Goal: Task Accomplishment & Management: Complete application form

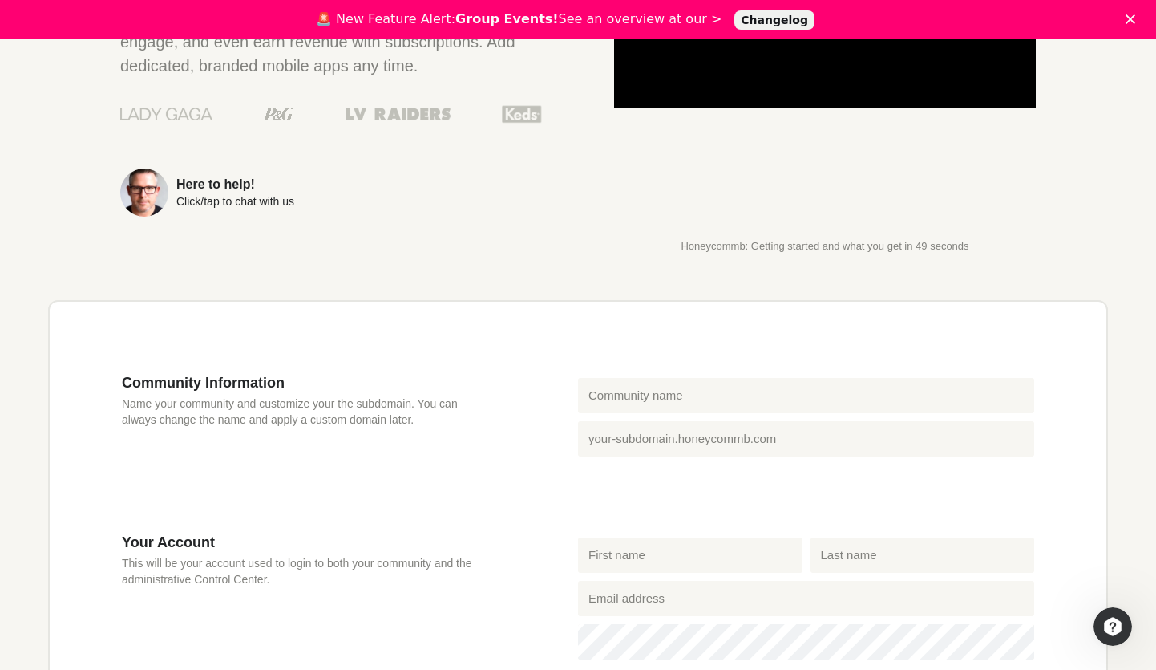
scroll to position [225, 0]
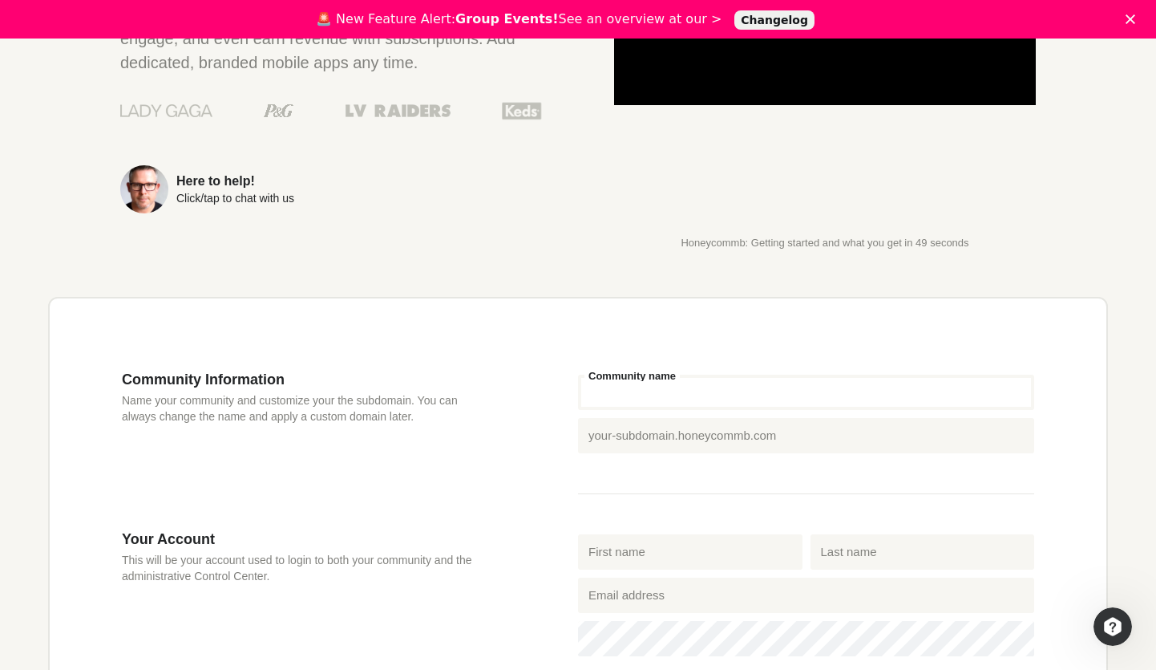
click at [696, 396] on input "Community name" at bounding box center [806, 391] width 456 height 35
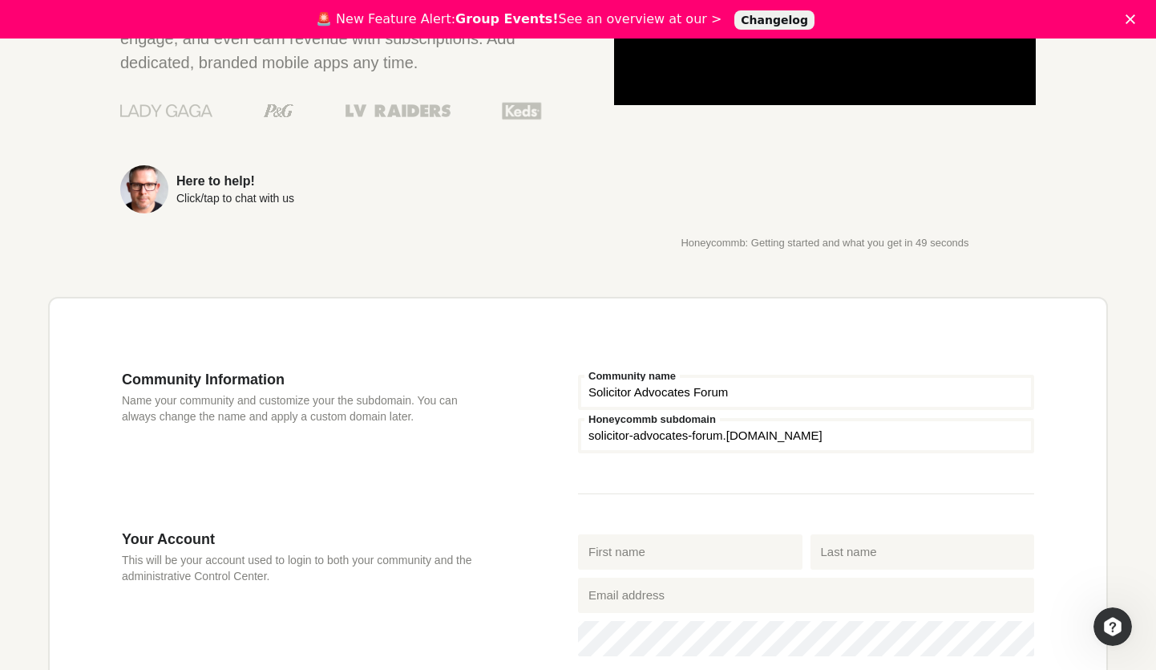
type input "Solicitor Advocates Forum"
click at [708, 437] on input "Honeycommb subdomain" at bounding box center [806, 435] width 456 height 35
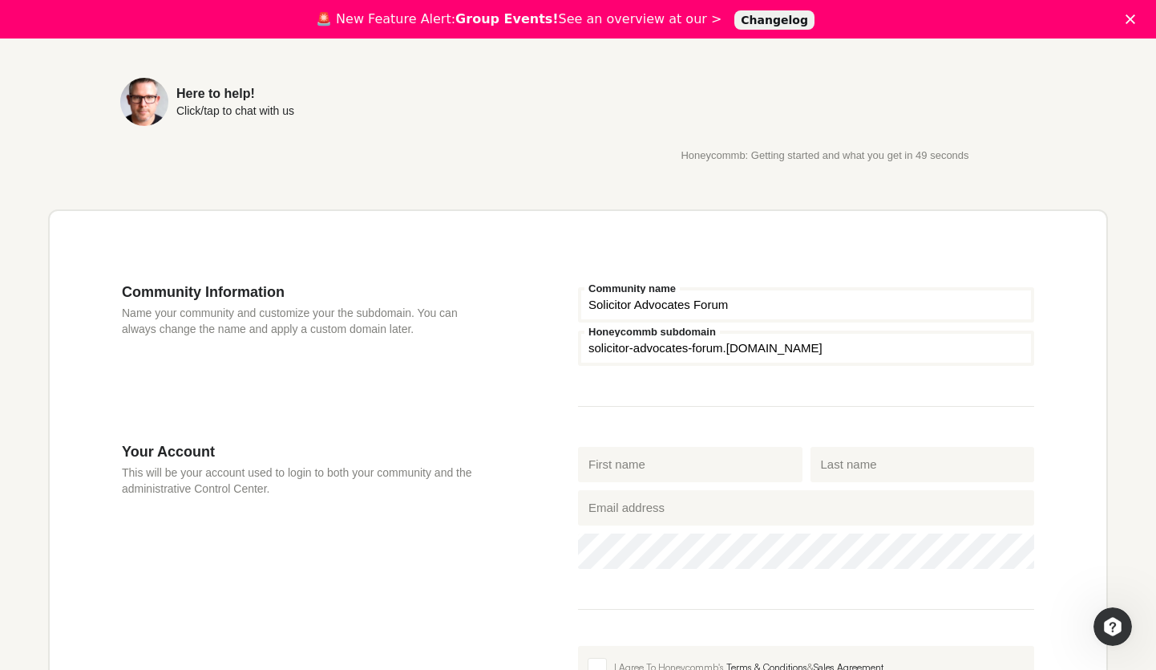
scroll to position [355, 0]
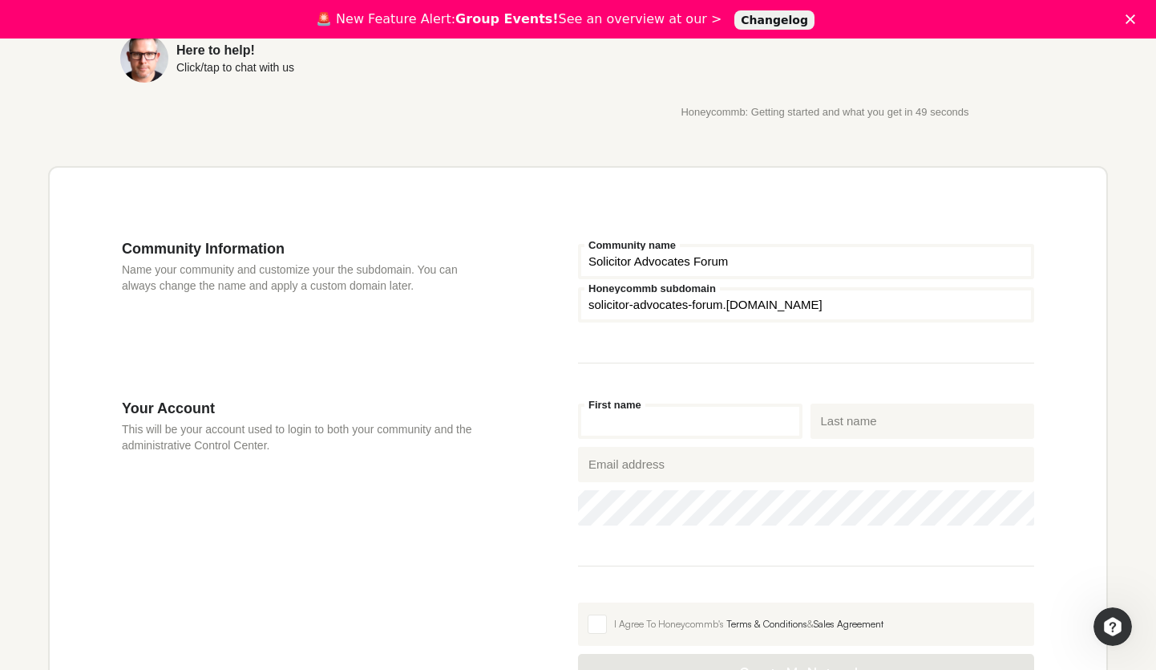
click at [641, 429] on input "First name" at bounding box center [690, 420] width 225 height 35
type input "[PERSON_NAME]"
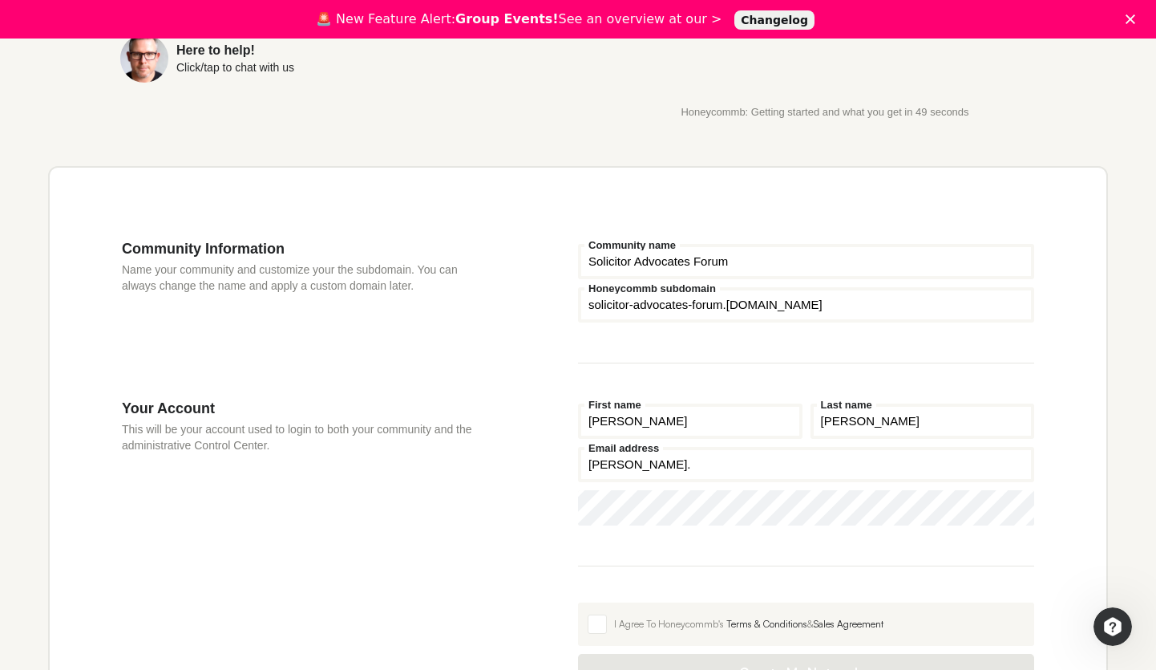
type input "[PERSON_NAME][EMAIL_ADDRESS][PERSON_NAME][DOMAIN_NAME]"
click at [738, 269] on input "Solicitor Advocates Forum" at bounding box center [806, 261] width 456 height 35
type input "Solicitor Advocates Network"
click at [716, 307] on input "Honeycommb subdomain" at bounding box center [806, 304] width 456 height 35
type input "san"
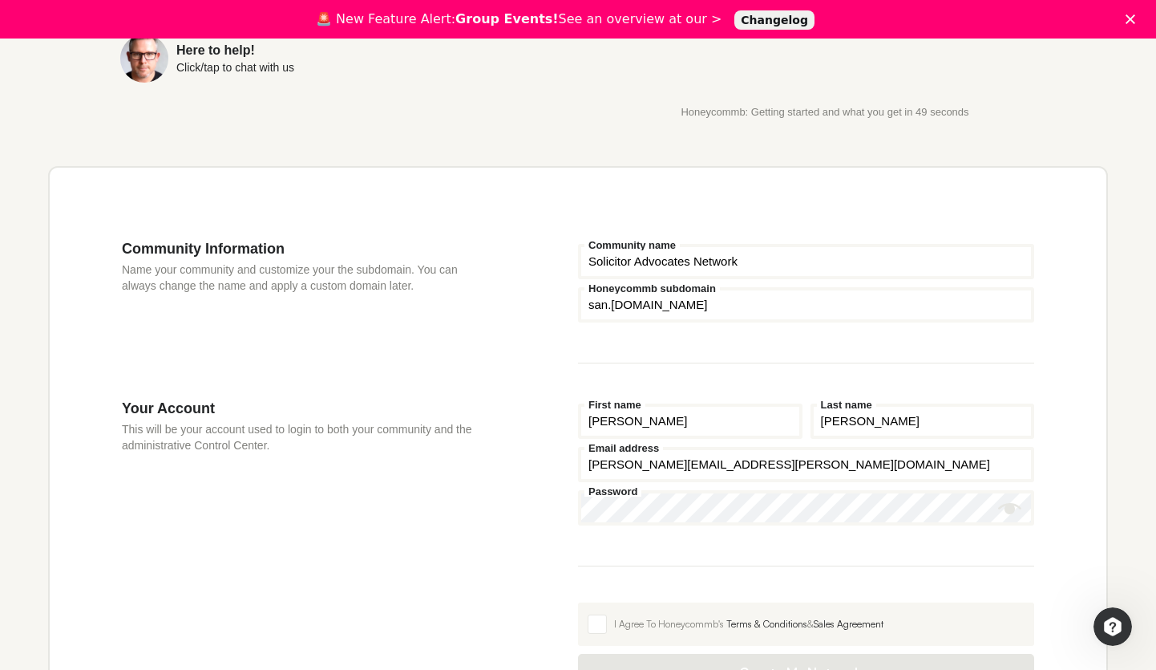
click at [671, 335] on fieldset "Solicitor Advocates Network Community name san Honeycommb subdomain san .[DOMAI…" at bounding box center [806, 301] width 456 height 123
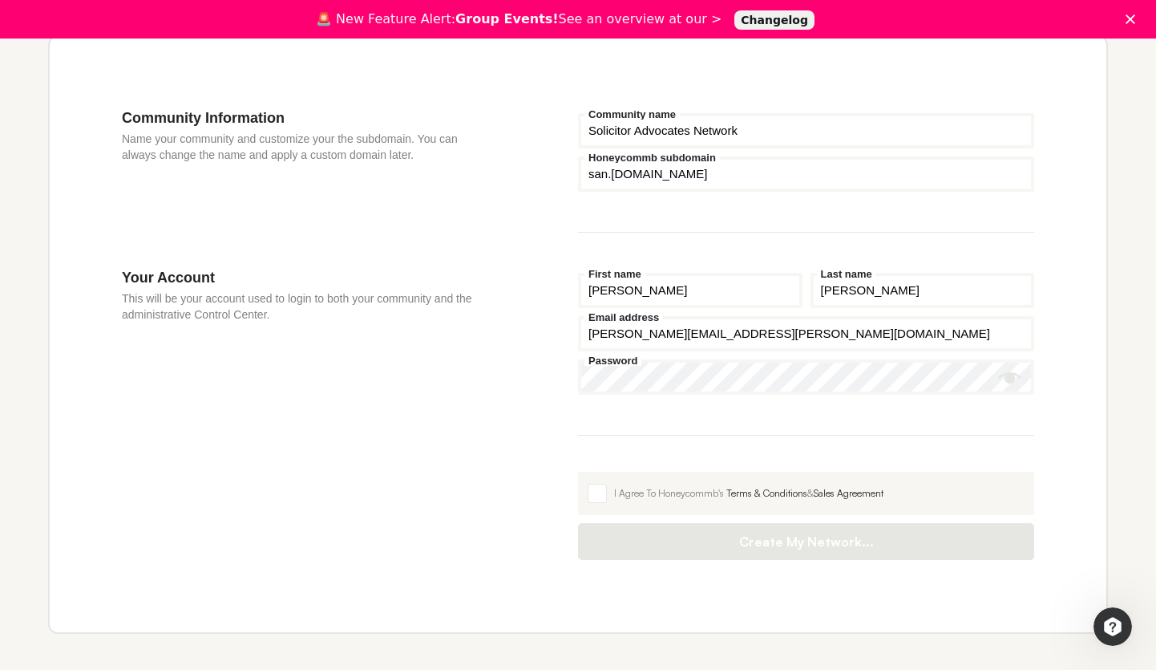
scroll to position [500, 0]
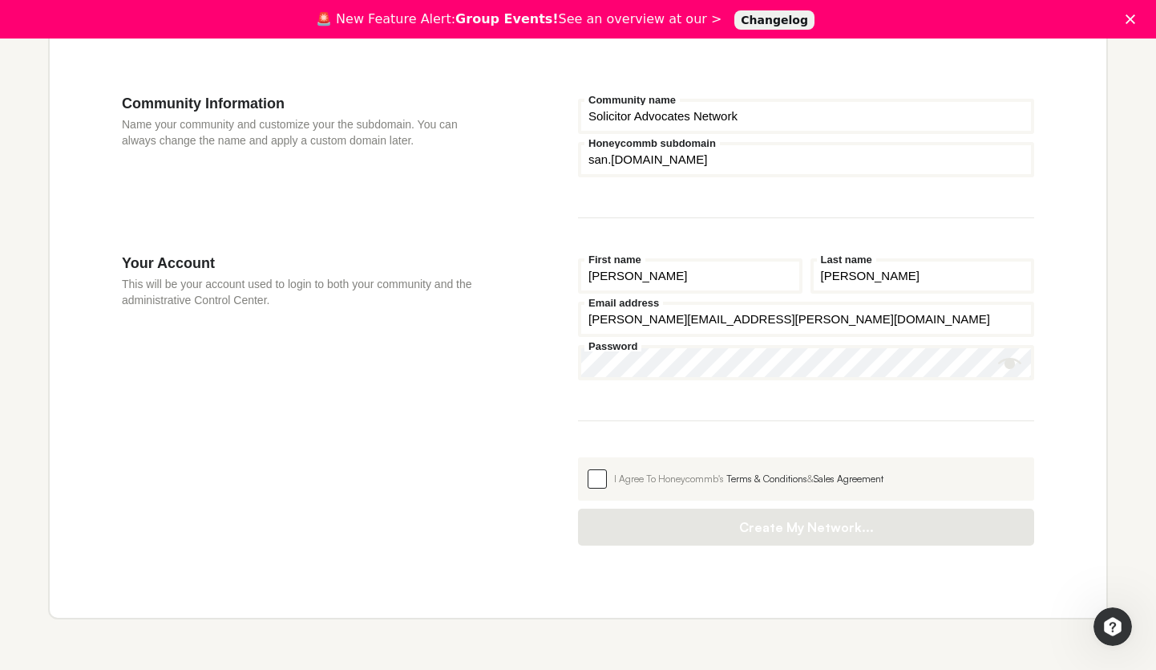
click at [593, 483] on span at bounding box center [597, 478] width 19 height 19
click at [578, 457] on input "I Agree To Honeycommb's Terms & Conditions & Sales Agreement" at bounding box center [578, 457] width 0 height 0
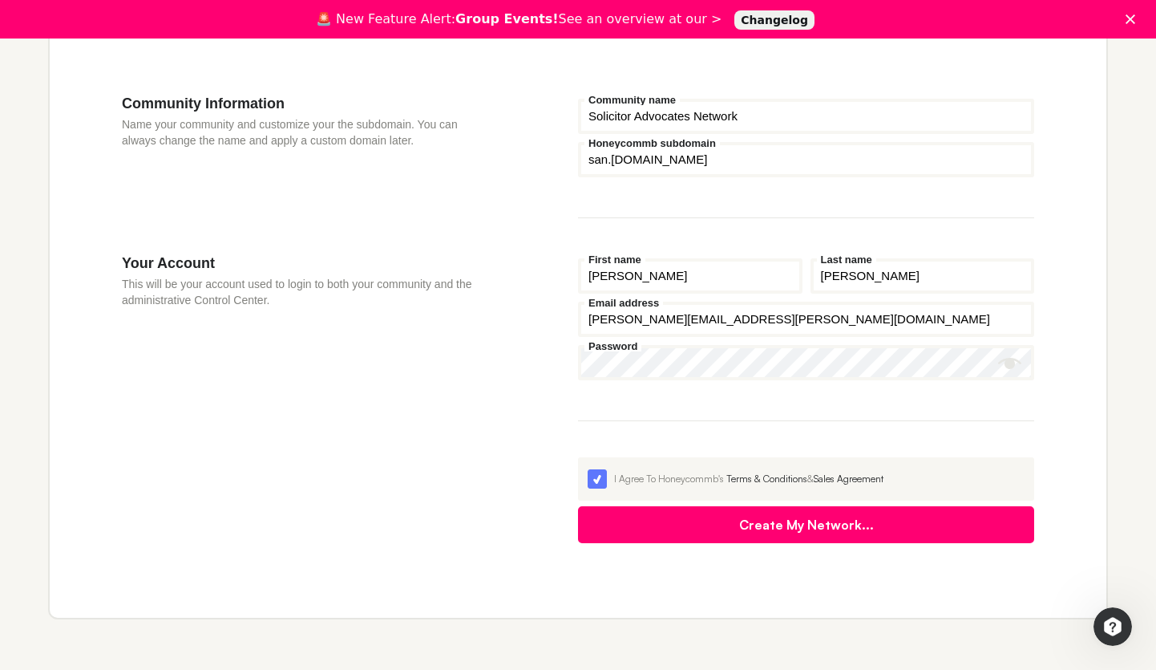
click at [821, 541] on button "Create My Network..." at bounding box center [806, 524] width 456 height 37
